Goal: Information Seeking & Learning: Learn about a topic

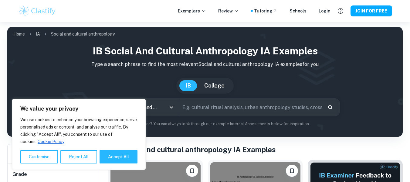
scroll to position [170, 0]
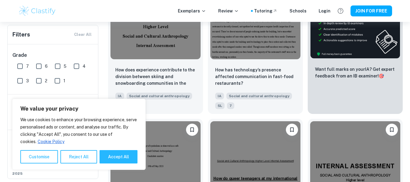
click at [123, 153] on button "Accept All" at bounding box center [118, 156] width 38 height 13
checkbox input "true"
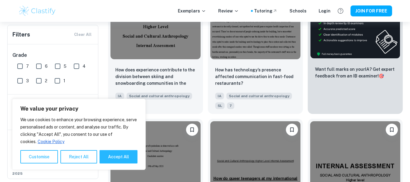
checkbox input "true"
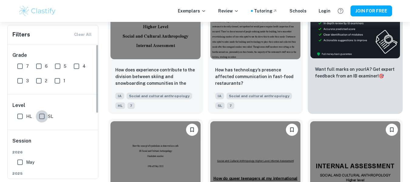
click at [43, 116] on input "SL" at bounding box center [42, 116] width 12 height 12
checkbox input "true"
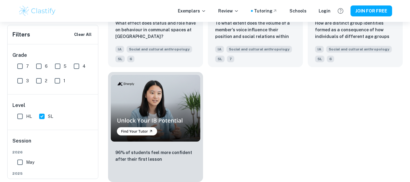
scroll to position [0, 0]
